Goal: Information Seeking & Learning: Learn about a topic

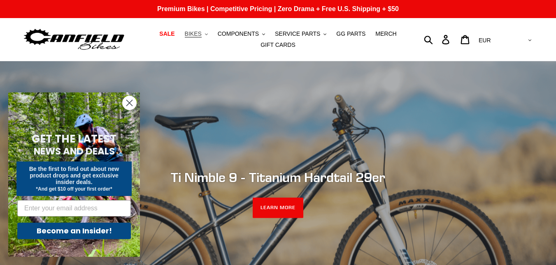
click at [210, 34] on button "BIKES .cls-1{fill:#231f20}" at bounding box center [196, 33] width 31 height 11
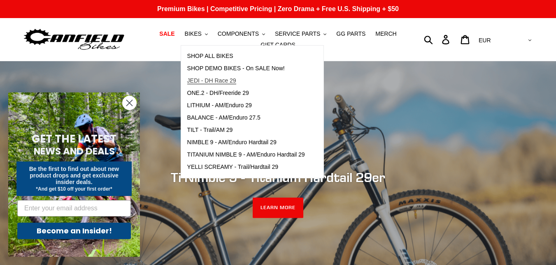
click at [226, 78] on span "JEDI - DH Race 29" at bounding box center [211, 80] width 49 height 7
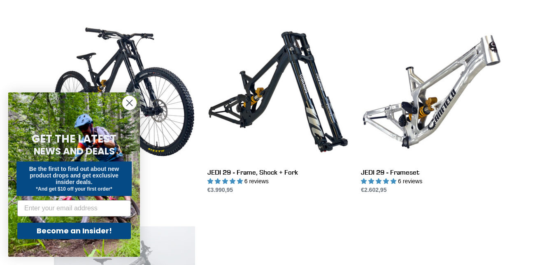
scroll to position [230, 0]
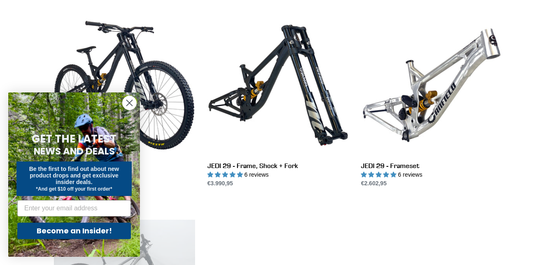
click at [130, 108] on circle "Close dialog" at bounding box center [130, 103] width 14 height 14
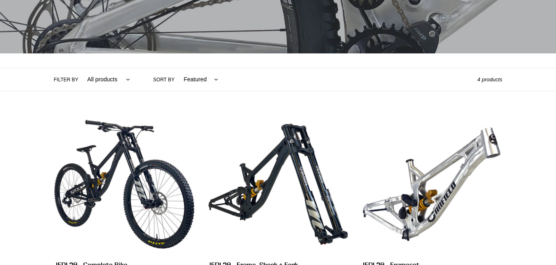
scroll to position [0, 0]
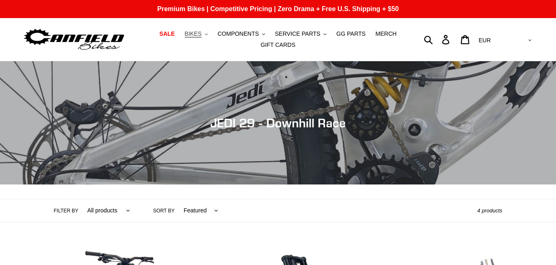
click at [202, 36] on span "BIKES" at bounding box center [193, 33] width 17 height 7
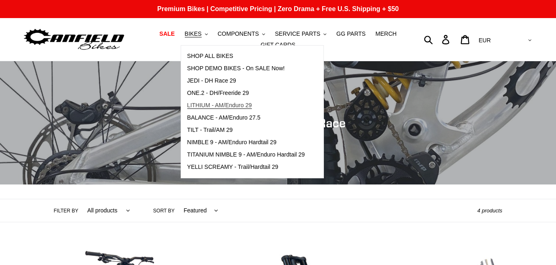
click at [249, 102] on span "LITHIUM - AM/Enduro 29" at bounding box center [219, 105] width 65 height 7
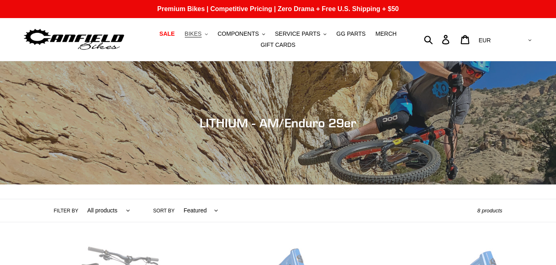
click at [202, 35] on span "BIKES" at bounding box center [193, 33] width 17 height 7
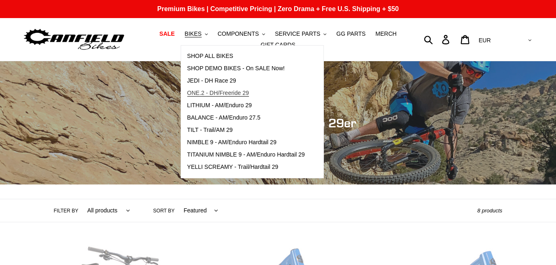
click at [241, 97] on span "ONE.2 - DH/Freeride 29" at bounding box center [218, 93] width 62 height 7
